Goal: Task Accomplishment & Management: Complete application form

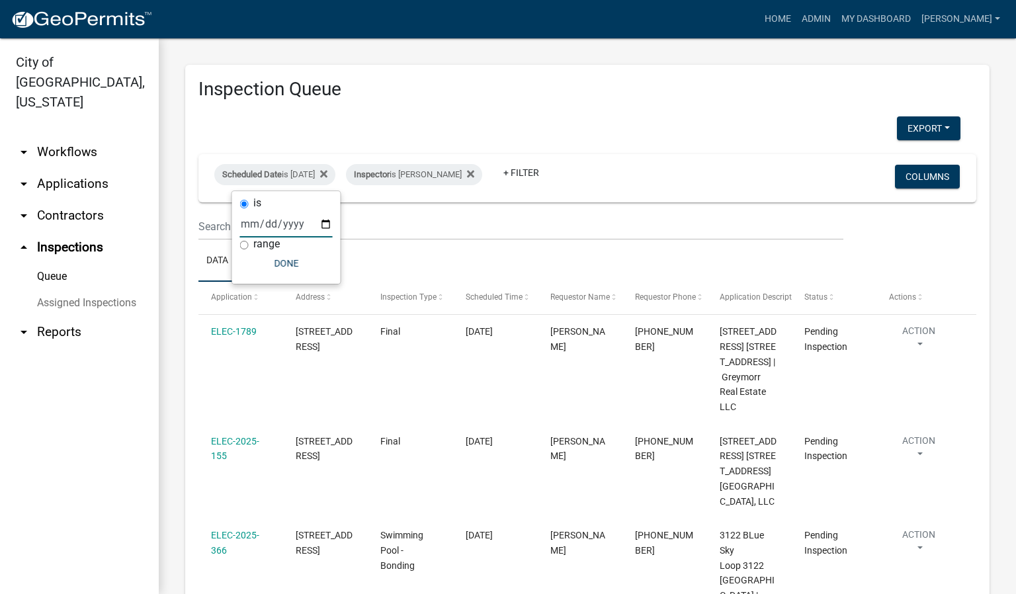
click at [784, 179] on div "Scheduled Date is 08/20/2025 Inspector is Harold Satterly + Filter Columns" at bounding box center [587, 178] width 766 height 48
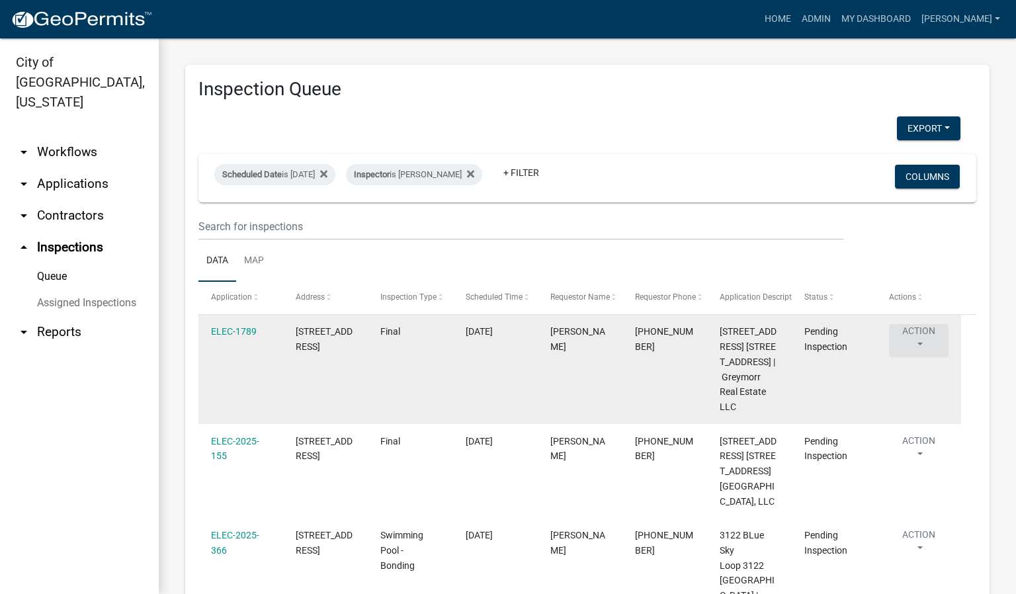
click at [923, 342] on button "Action" at bounding box center [919, 340] width 60 height 33
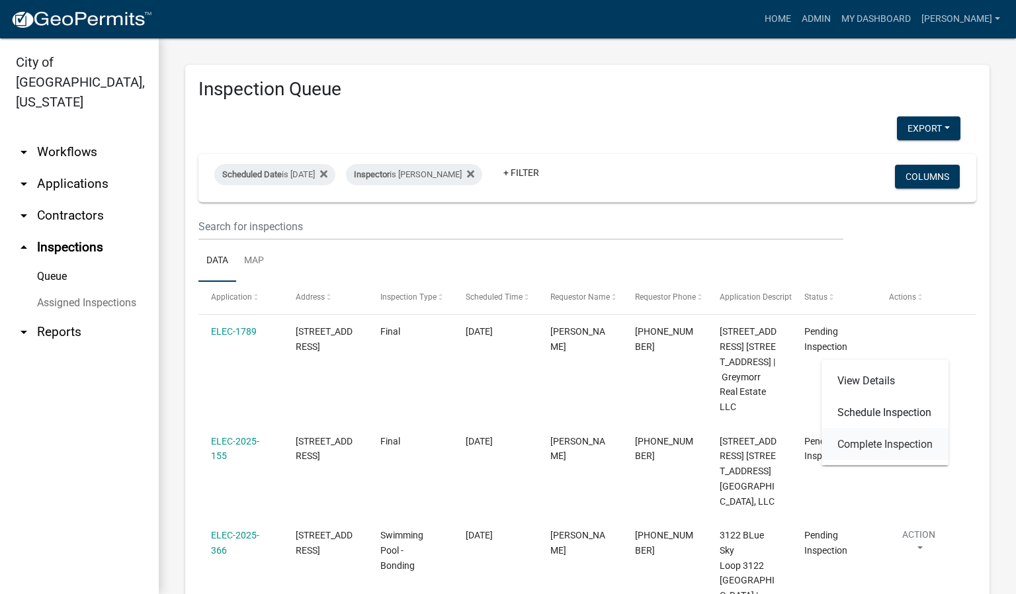
click at [893, 439] on link "Complete Inspection" at bounding box center [884, 445] width 127 height 32
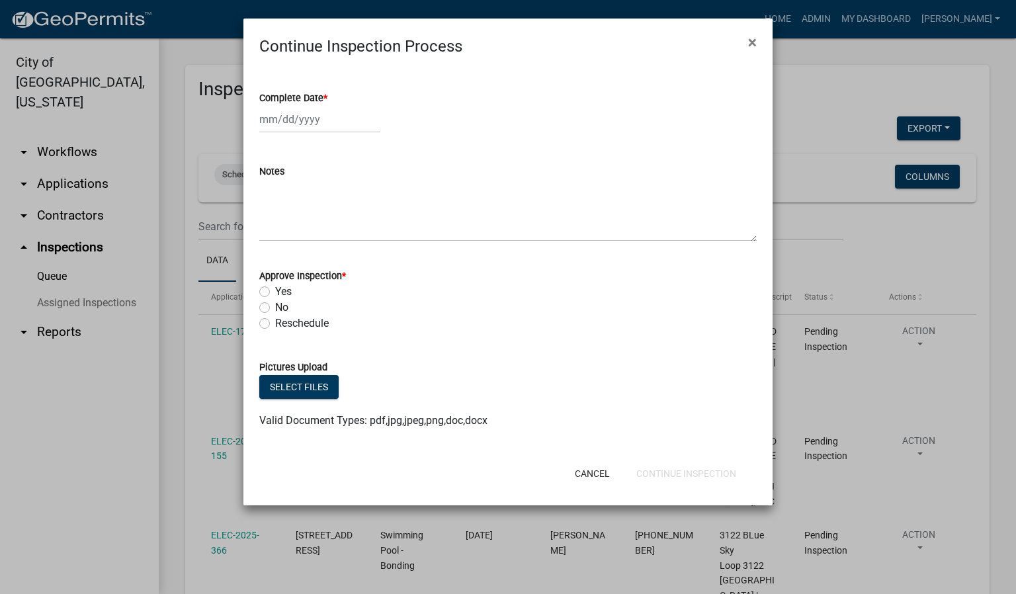
click at [326, 97] on span "*" at bounding box center [325, 98] width 4 height 11
click at [326, 106] on input "Complete Date *" at bounding box center [319, 119] width 121 height 27
select select "8"
select select "2025"
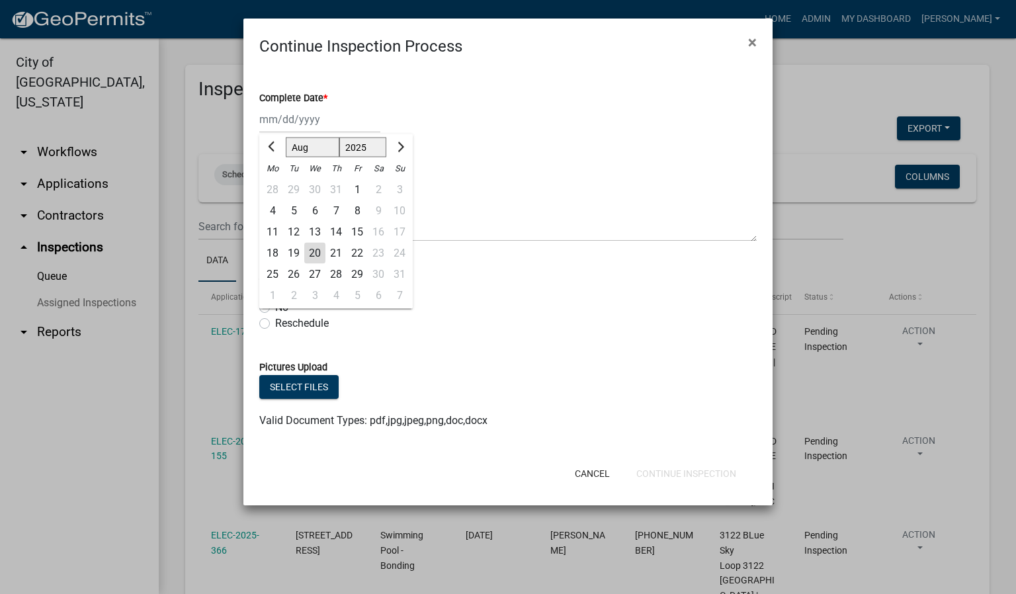
click at [318, 254] on div "20" at bounding box center [314, 253] width 21 height 21
type input "[DATE]"
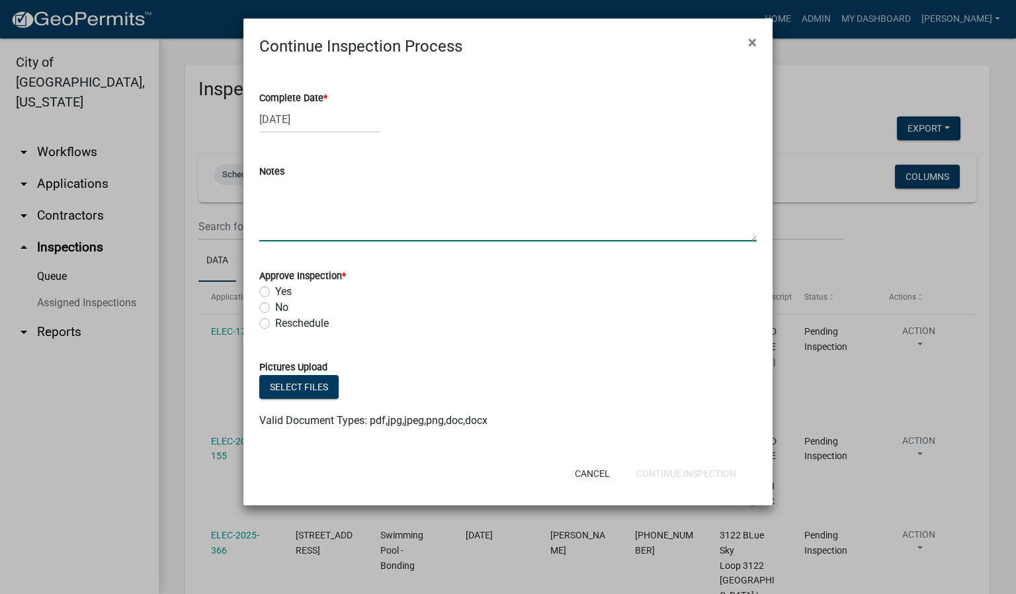
click at [272, 202] on textarea "Notes" at bounding box center [507, 210] width 497 height 62
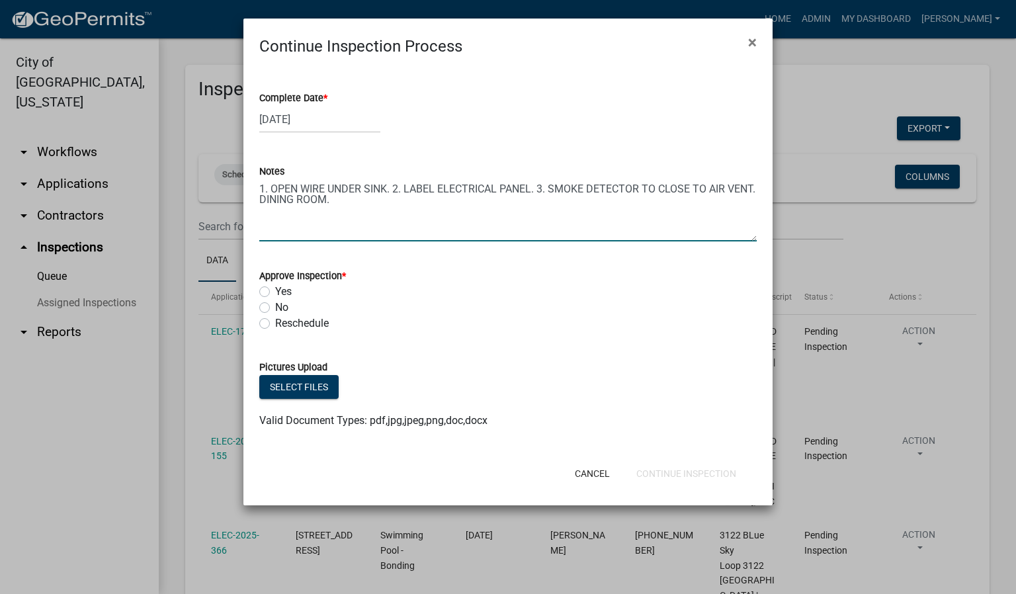
type textarea "1. OPEN WIRE UNDER SINK. 2. LABEL ELECTRICAL PANEL. 3. SMOKE DETECTOR TO CLOSE …"
click at [275, 306] on label "No" at bounding box center [281, 308] width 13 height 16
click at [275, 306] on input "No" at bounding box center [279, 304] width 9 height 9
radio input "true"
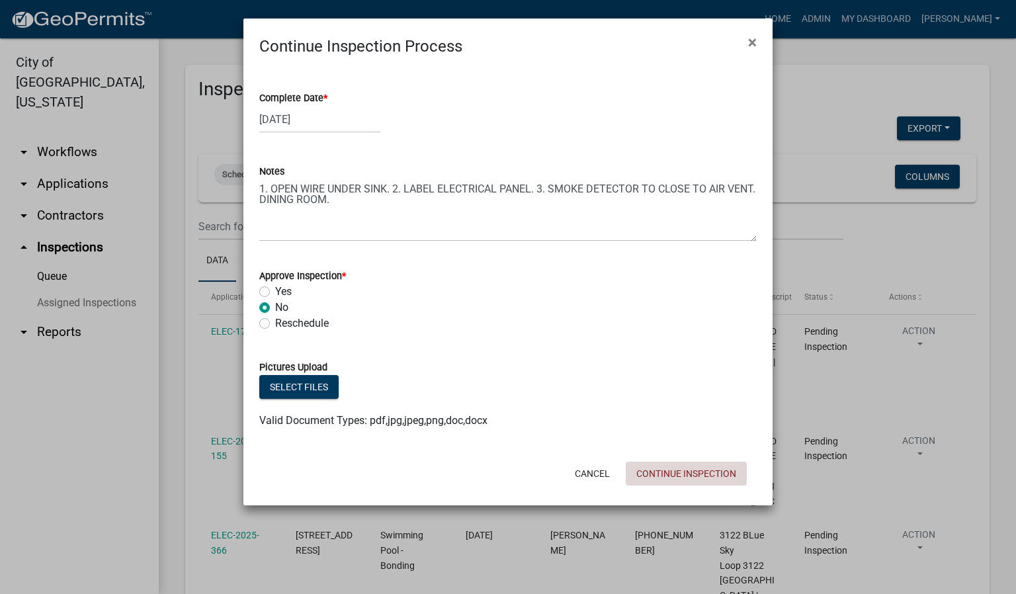
click at [725, 478] on button "Continue Inspection" at bounding box center [686, 474] width 121 height 24
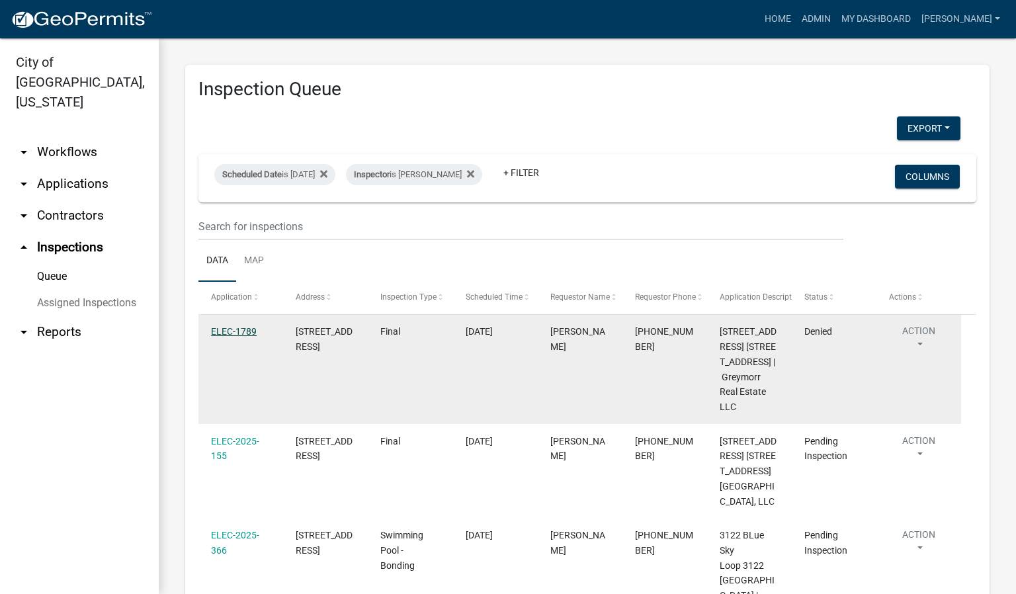
click at [241, 331] on link "ELEC-1789" at bounding box center [234, 331] width 46 height 11
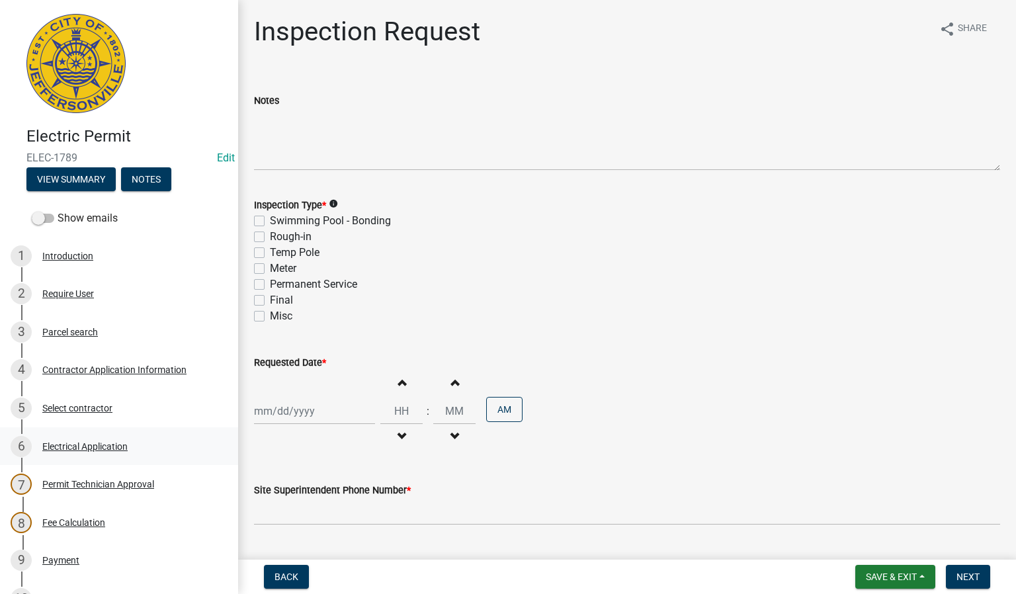
click at [113, 444] on div "Electrical Application" at bounding box center [84, 446] width 85 height 9
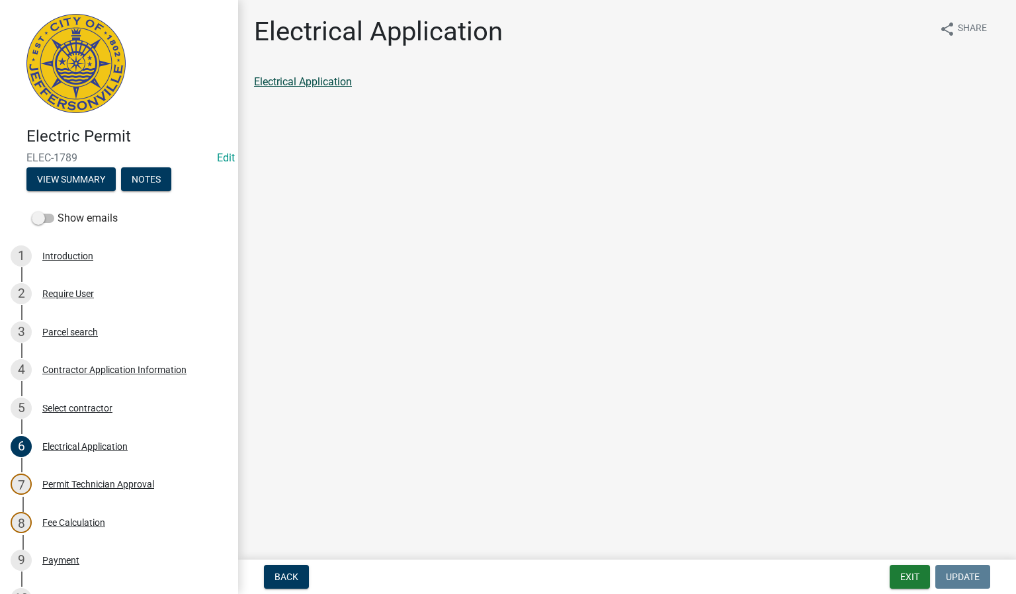
click at [284, 82] on link "Electrical Application" at bounding box center [303, 81] width 98 height 13
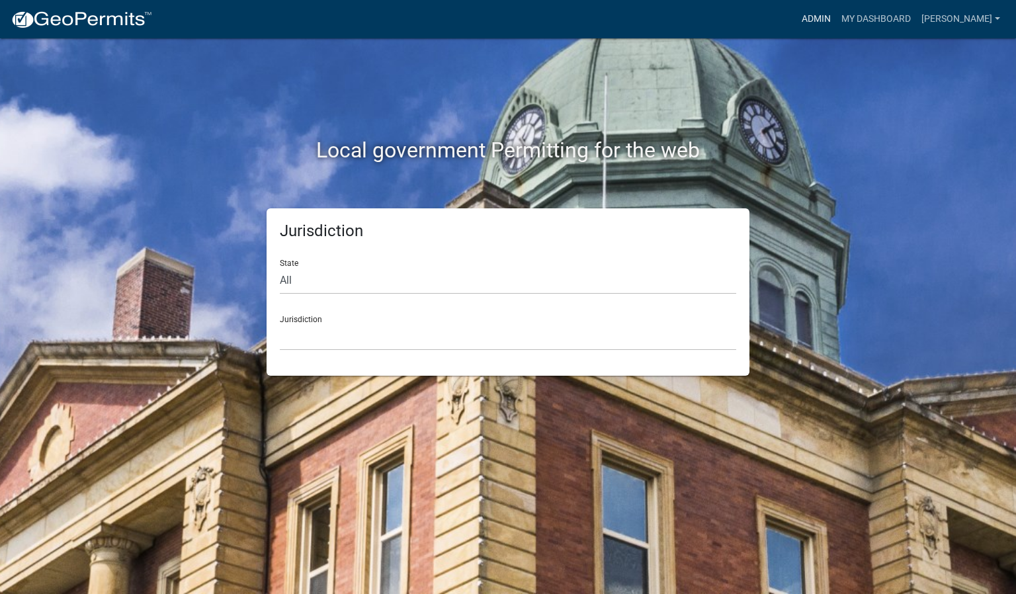
click at [836, 20] on link "Admin" at bounding box center [816, 19] width 40 height 25
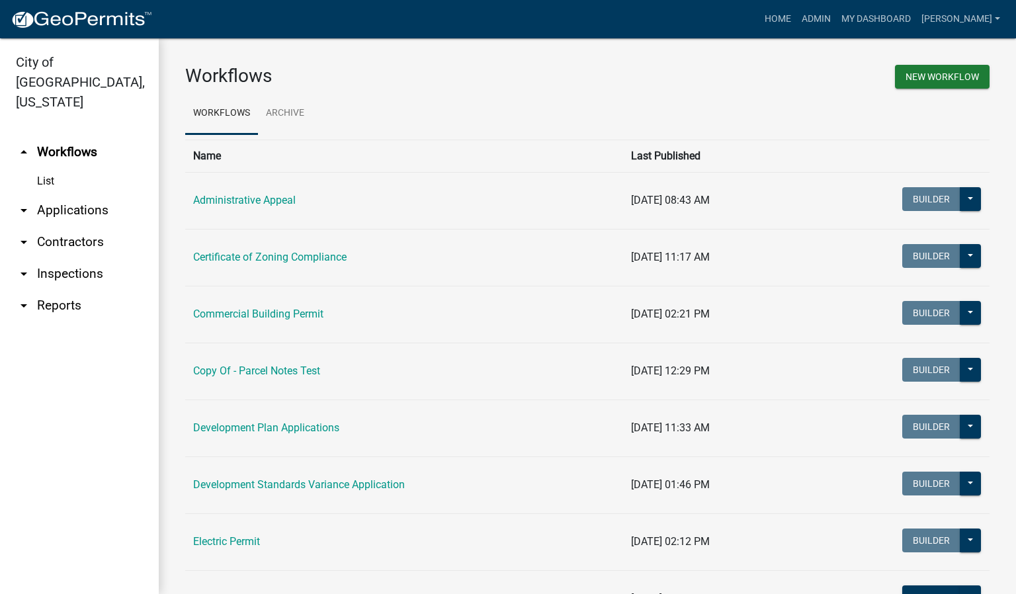
click at [68, 259] on link "arrow_drop_down Inspections" at bounding box center [79, 274] width 159 height 32
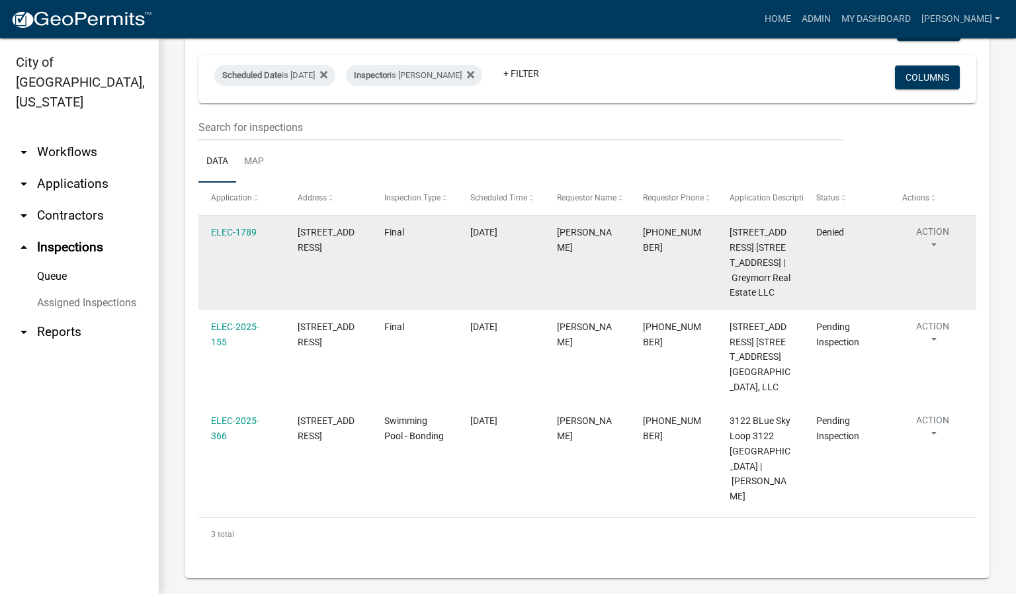
scroll to position [169, 0]
